Goal: Check status: Check status

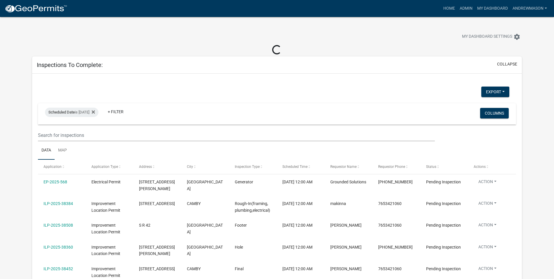
select select "3: 100"
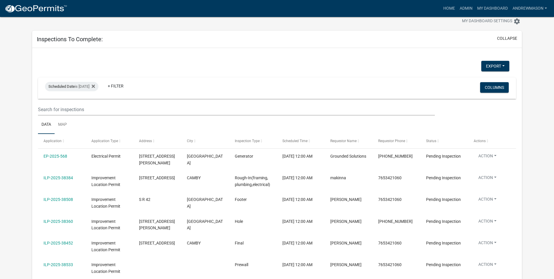
scroll to position [58, 0]
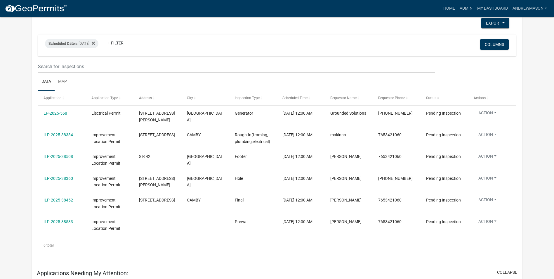
click at [58, 155] on link "ILP-2025-38508" at bounding box center [59, 156] width 30 height 5
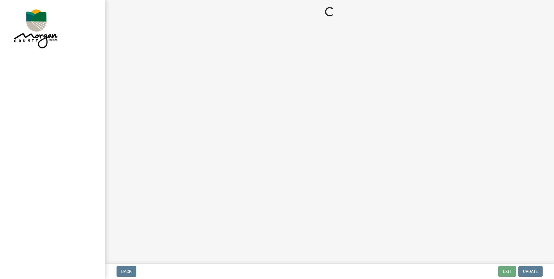
click at [60, 156] on div at bounding box center [52, 139] width 105 height 279
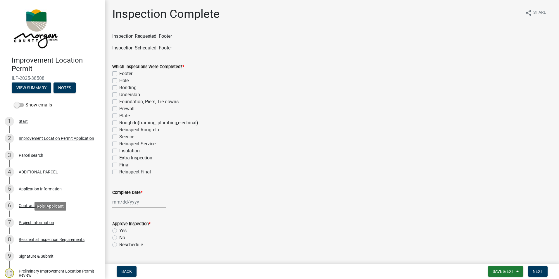
click at [35, 223] on div "Project Information" at bounding box center [36, 222] width 35 height 4
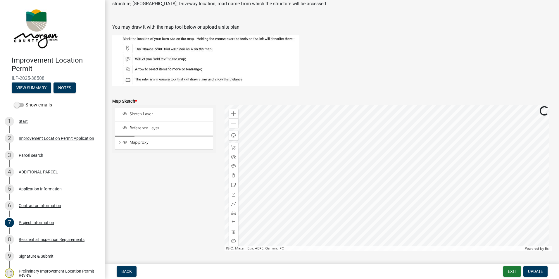
scroll to position [1110, 0]
click at [233, 121] on span at bounding box center [233, 123] width 5 height 5
click at [231, 111] on span at bounding box center [233, 113] width 5 height 5
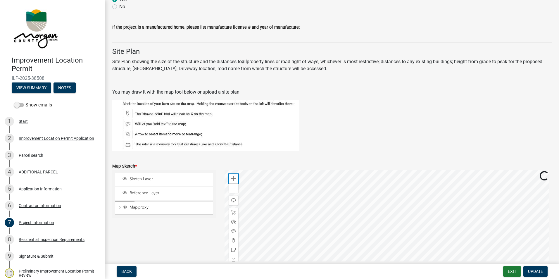
scroll to position [1140, 0]
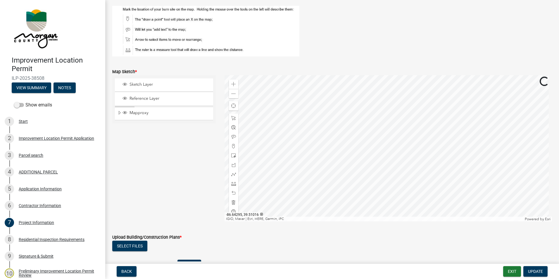
click at [361, 139] on div at bounding box center [388, 148] width 328 height 146
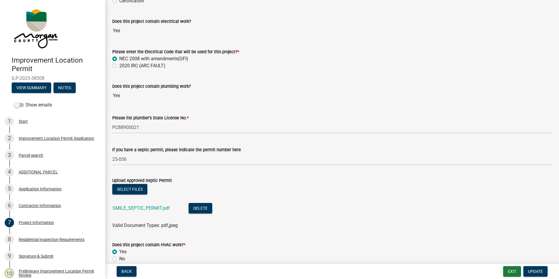
scroll to position [789, 0]
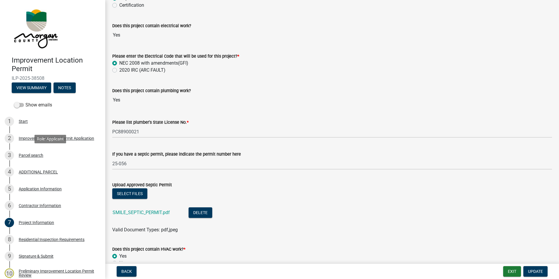
click at [32, 155] on div "Parcel search" at bounding box center [31, 155] width 25 height 4
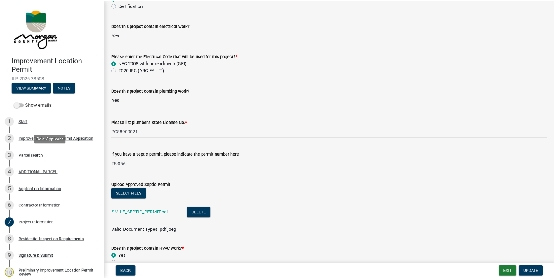
scroll to position [0, 0]
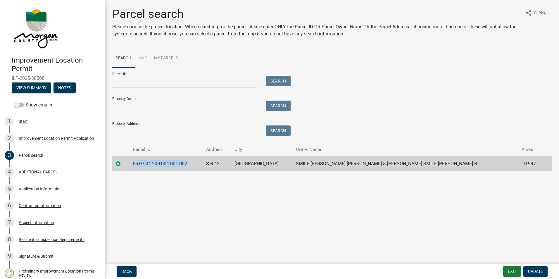
drag, startPoint x: 194, startPoint y: 162, endPoint x: 139, endPoint y: 165, distance: 55.9
click at [139, 165] on td "55-07-04-200-004.001-002" at bounding box center [166, 163] width 74 height 14
drag, startPoint x: 139, startPoint y: 165, endPoint x: 142, endPoint y: 165, distance: 3.2
copy td "55-07-04-200-004.001-002"
click at [509, 269] on button "Exit" at bounding box center [512, 271] width 18 height 11
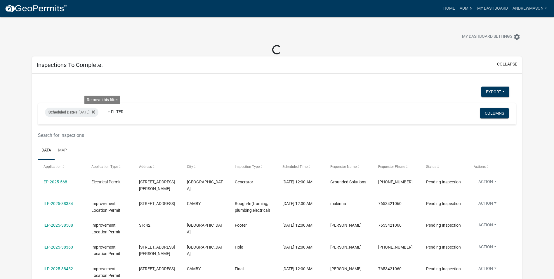
click at [95, 113] on icon at bounding box center [93, 112] width 3 height 5
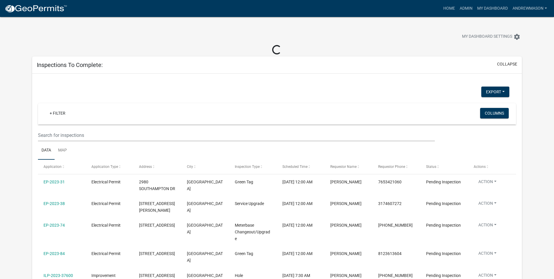
click at [63, 115] on link "+ Filter" at bounding box center [57, 113] width 25 height 11
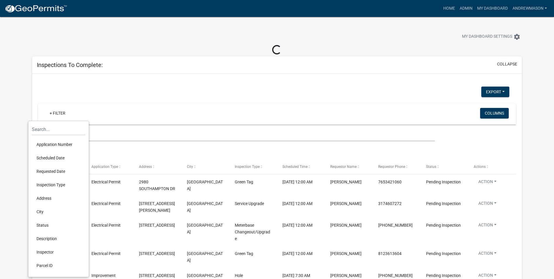
click at [57, 159] on li "Scheduled Date" at bounding box center [58, 157] width 53 height 13
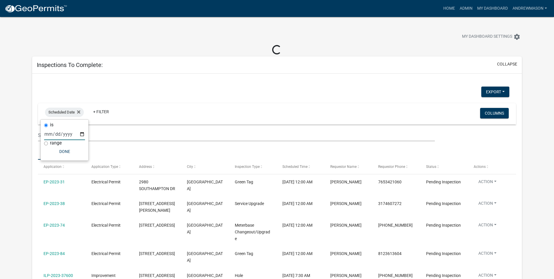
click at [81, 135] on input "date" at bounding box center [64, 134] width 41 height 12
type input "2025-08-22"
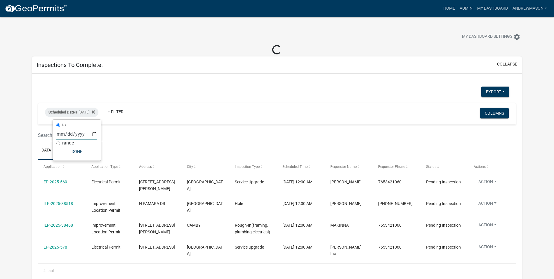
select select "3: 100"
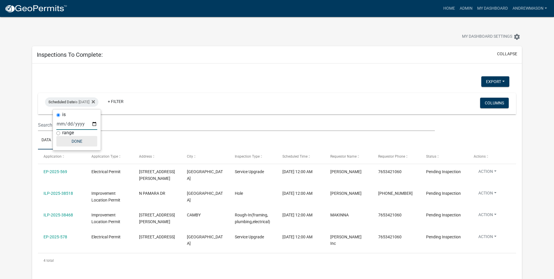
click at [77, 140] on button "Done" at bounding box center [76, 141] width 41 height 11
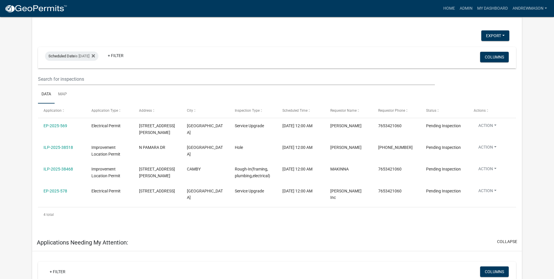
scroll to position [58, 0]
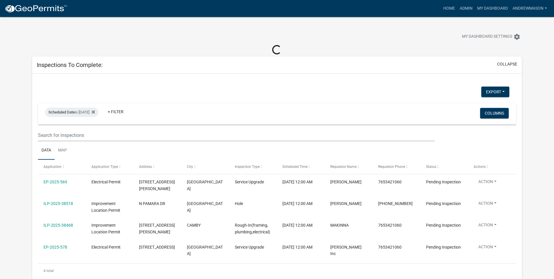
select select "3: 100"
